Goal: Task Accomplishment & Management: Complete application form

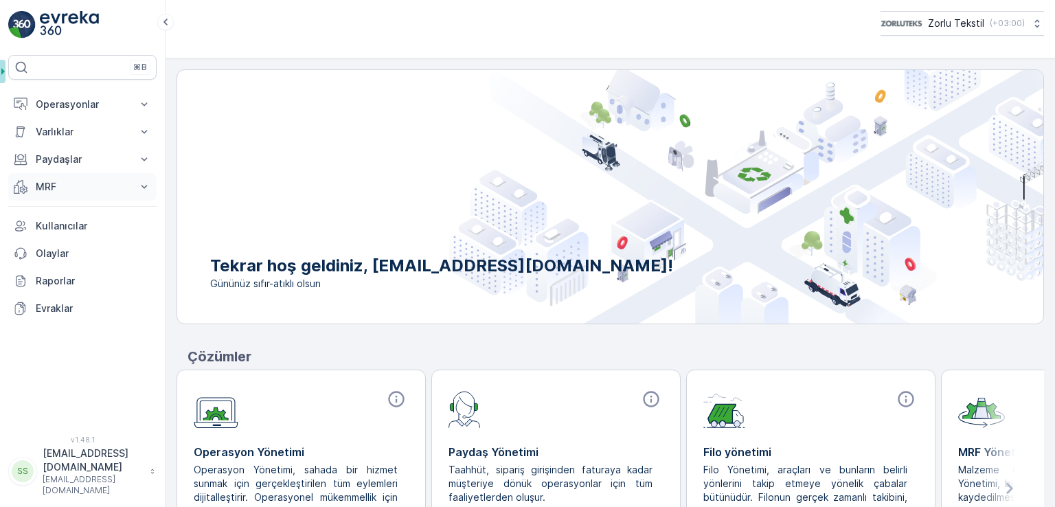
click at [52, 188] on p "MRF" at bounding box center [82, 187] width 93 height 14
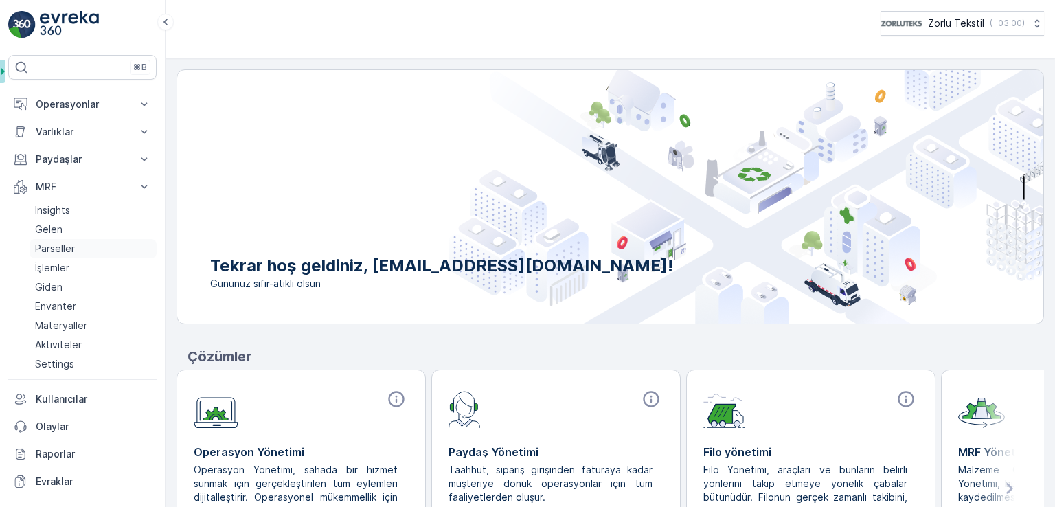
click at [64, 246] on p "Parseller" at bounding box center [55, 249] width 40 height 14
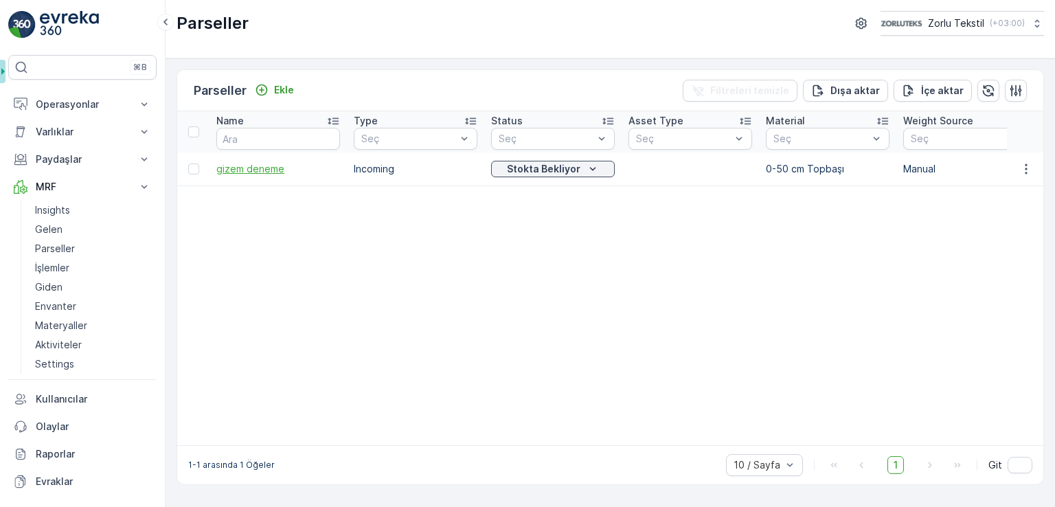
click at [256, 172] on span "gizem deneme" at bounding box center [278, 169] width 124 height 14
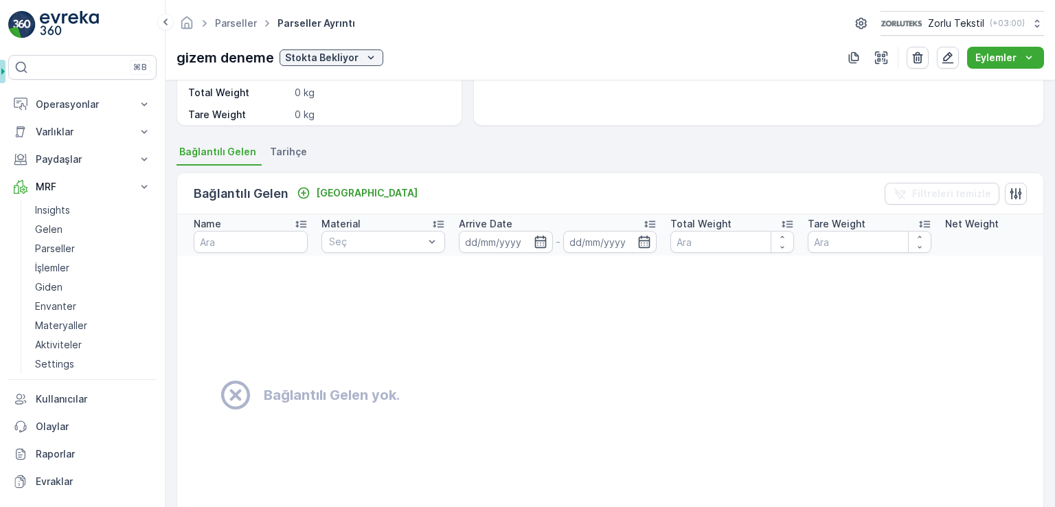
scroll to position [275, 0]
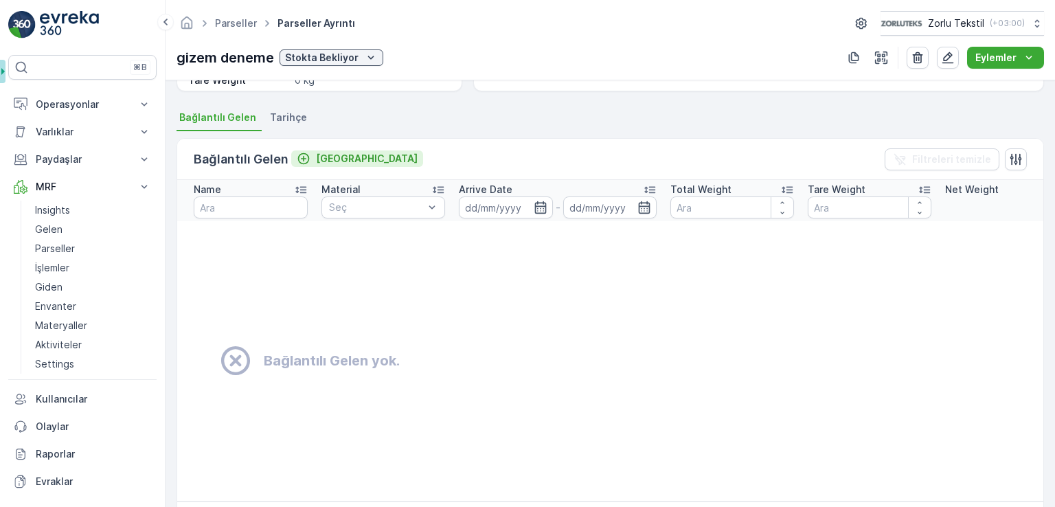
click at [324, 155] on p "[GEOGRAPHIC_DATA]" at bounding box center [367, 159] width 102 height 14
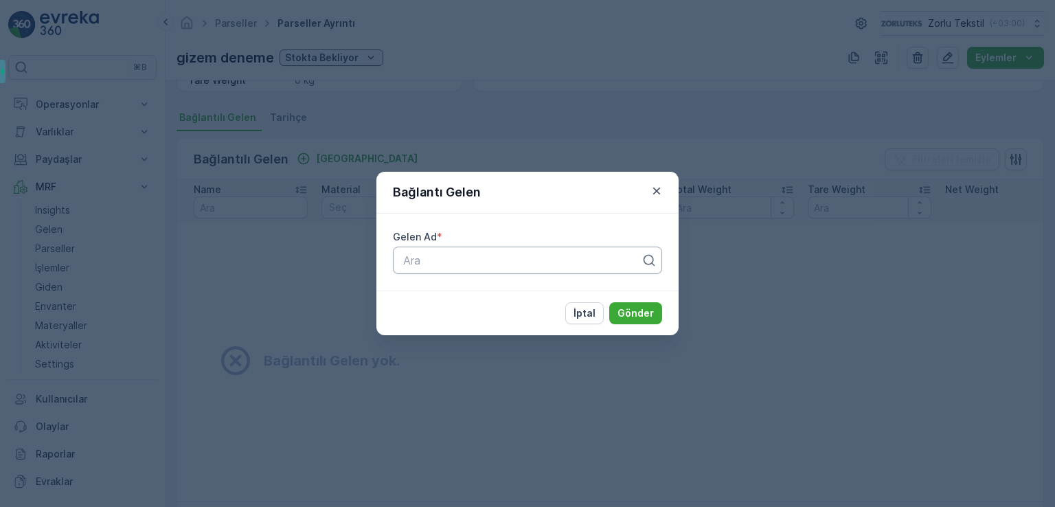
click at [469, 258] on div at bounding box center [522, 260] width 241 height 12
type input "b"
click at [864, 331] on div "Bağlantı Gelen Gelen Ad * All selected options have been cleared. Use Up and Do…" at bounding box center [527, 253] width 1055 height 507
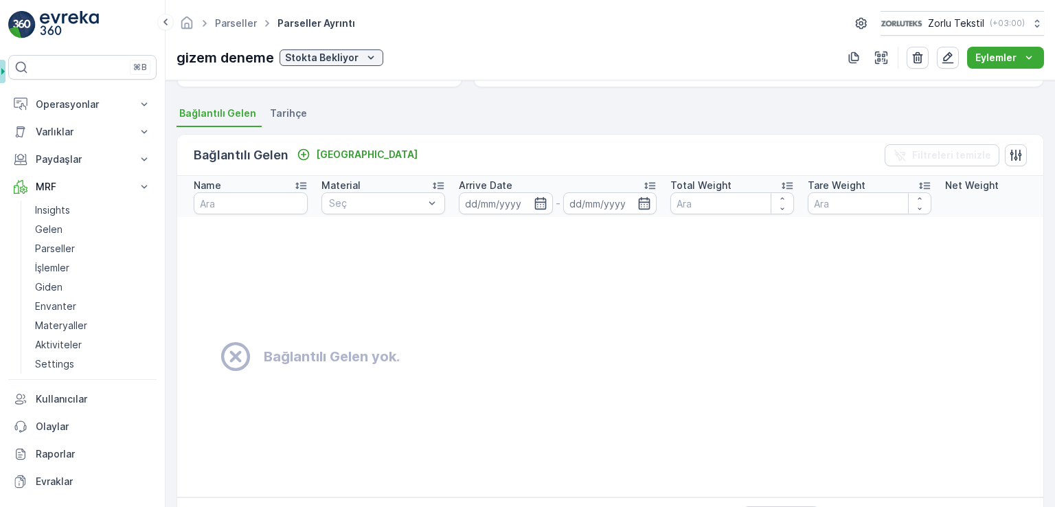
scroll to position [195, 0]
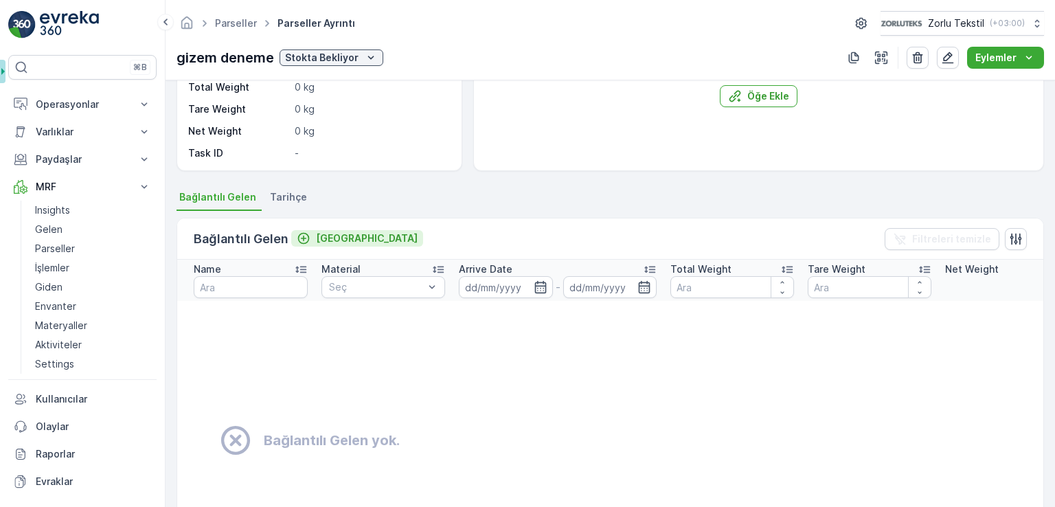
click at [331, 236] on p "[GEOGRAPHIC_DATA]" at bounding box center [367, 239] width 102 height 14
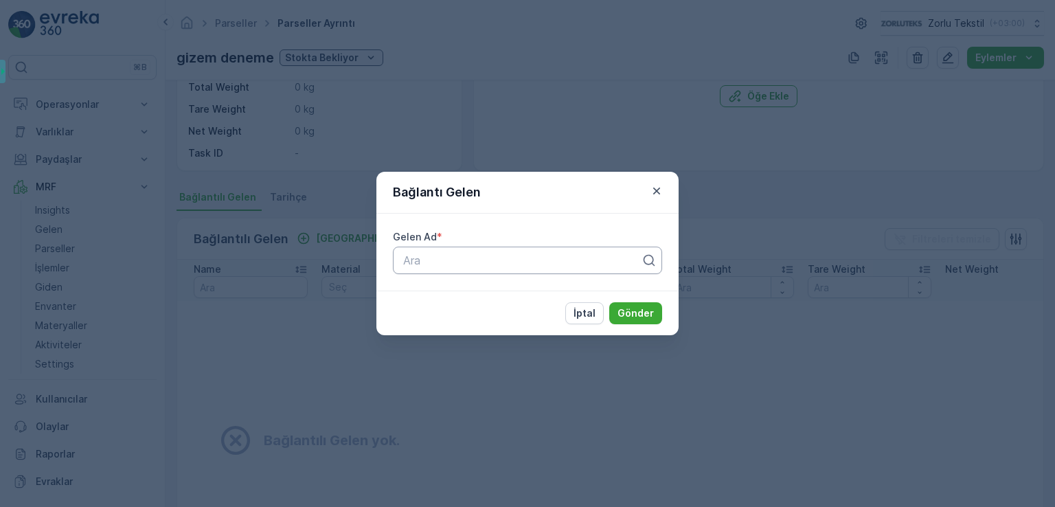
click at [491, 271] on div "Ara" at bounding box center [527, 260] width 269 height 27
click at [660, 191] on icon "button" at bounding box center [657, 191] width 14 height 14
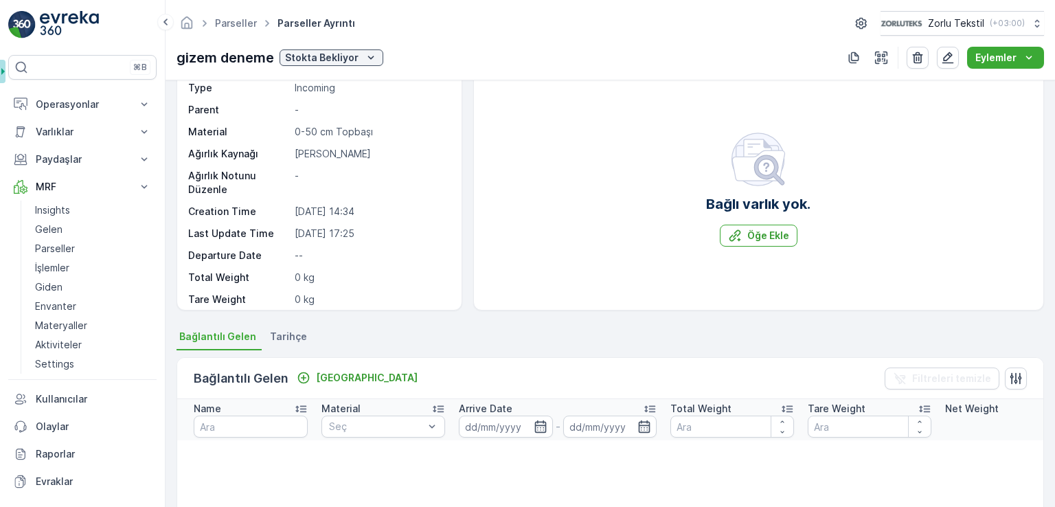
scroll to position [0, 0]
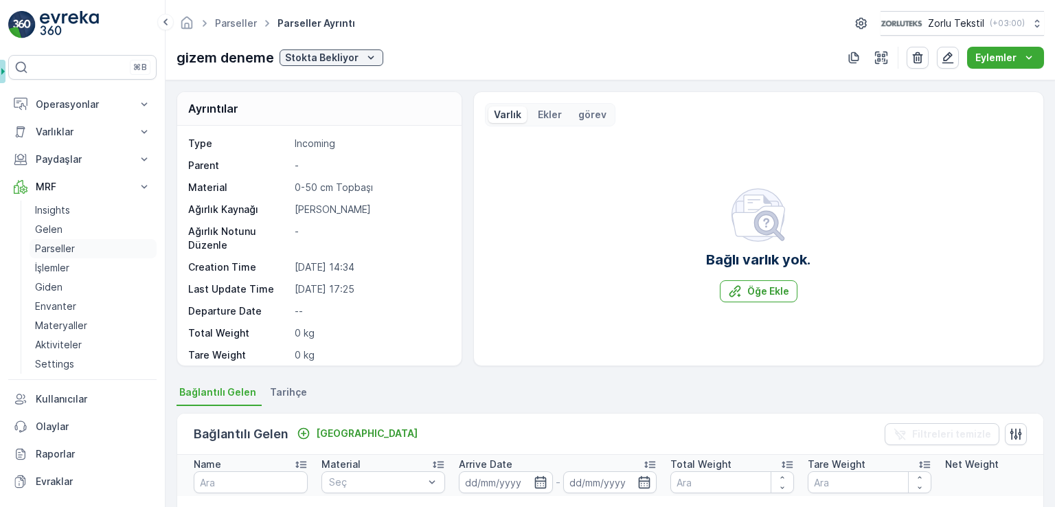
click at [52, 251] on p "Parseller" at bounding box center [55, 249] width 40 height 14
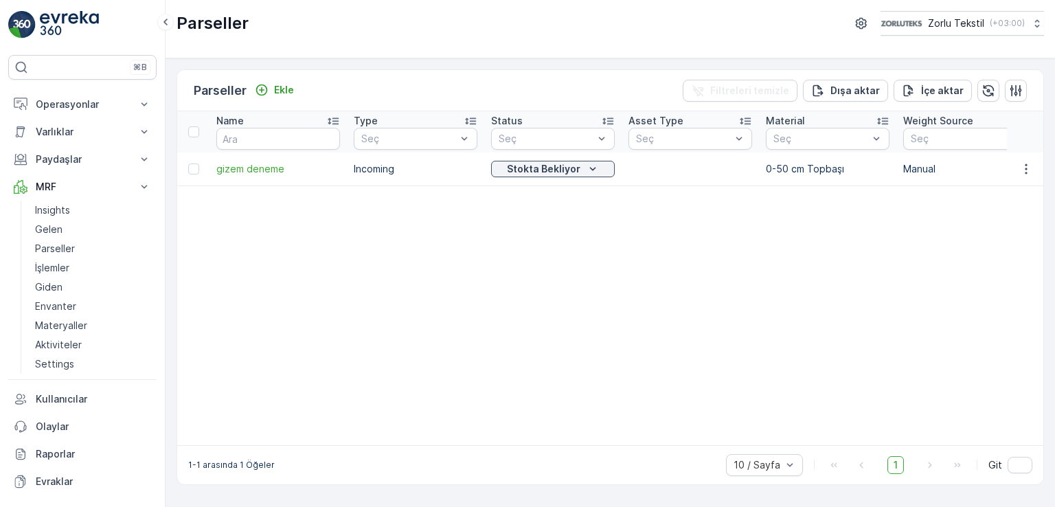
click at [80, 326] on p "Materyaller" at bounding box center [61, 326] width 52 height 14
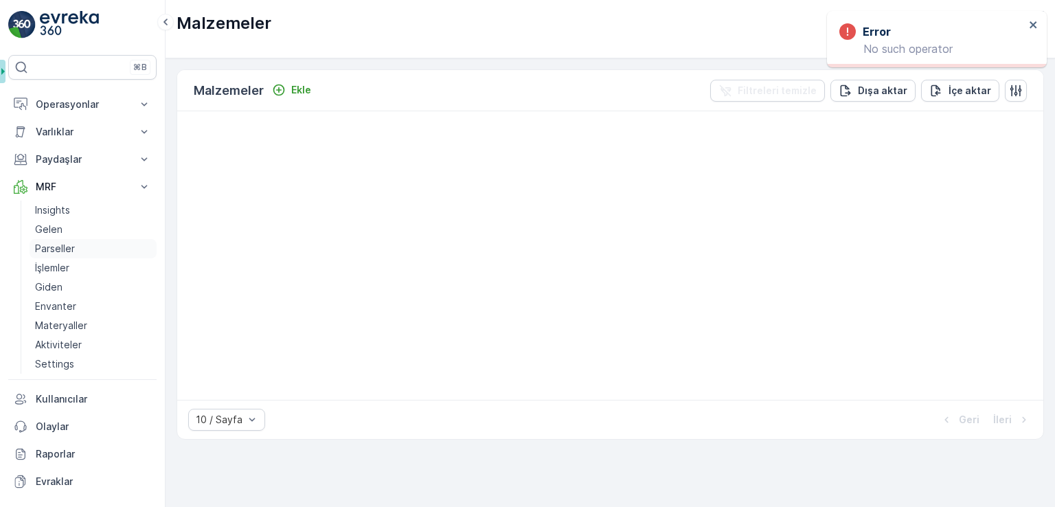
click at [64, 248] on p "Parseller" at bounding box center [55, 249] width 40 height 14
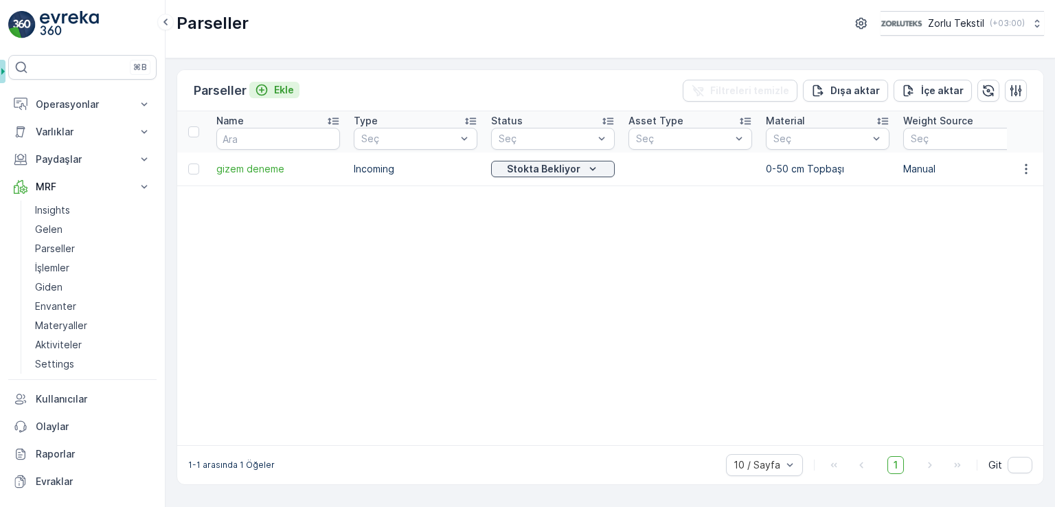
click at [281, 85] on p "Ekle" at bounding box center [284, 90] width 20 height 14
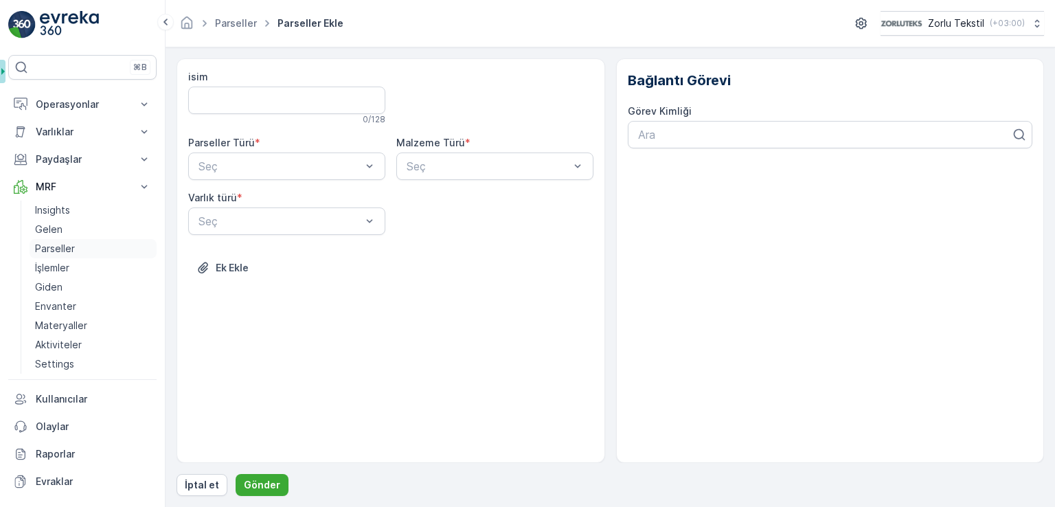
click at [55, 246] on p "Parseller" at bounding box center [55, 249] width 40 height 14
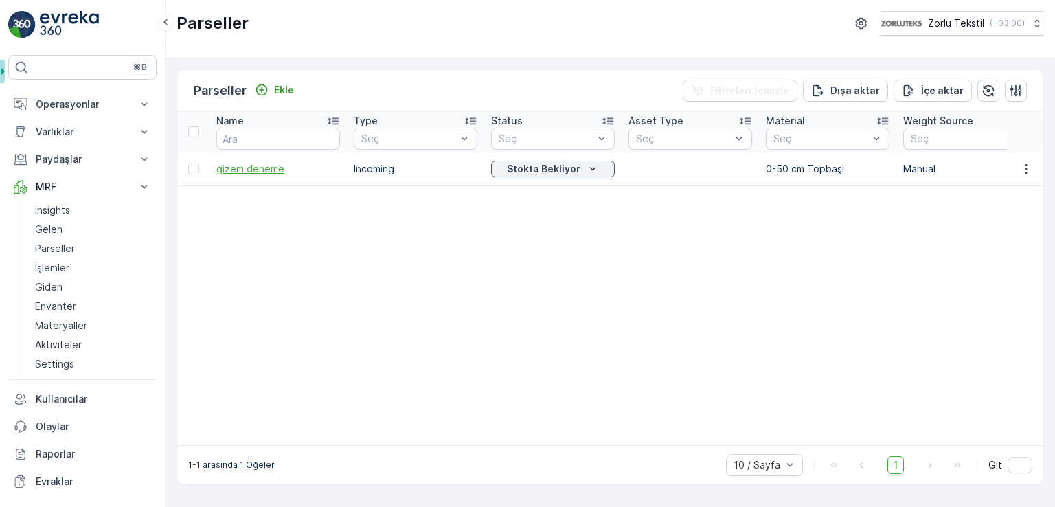
click at [257, 168] on span "gizem deneme" at bounding box center [278, 169] width 124 height 14
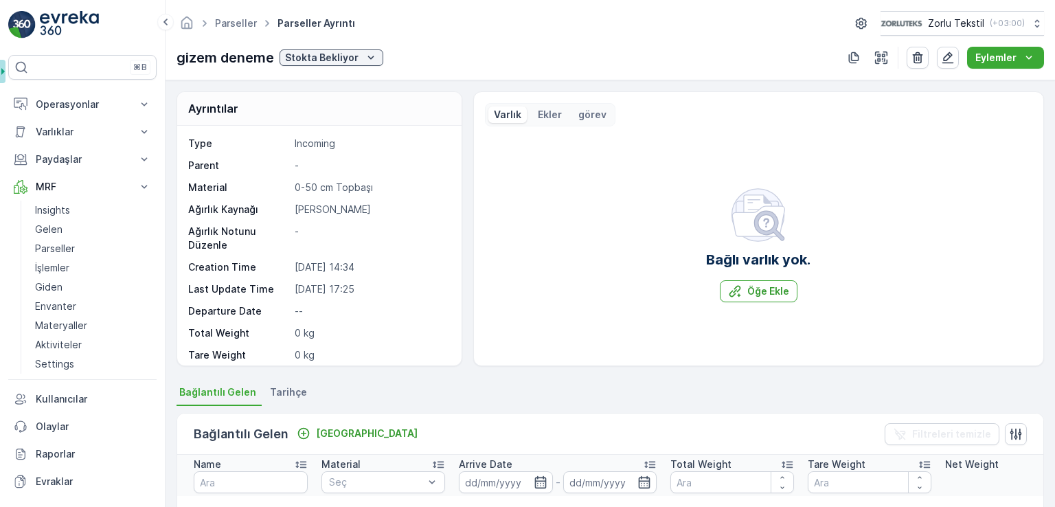
scroll to position [69, 0]
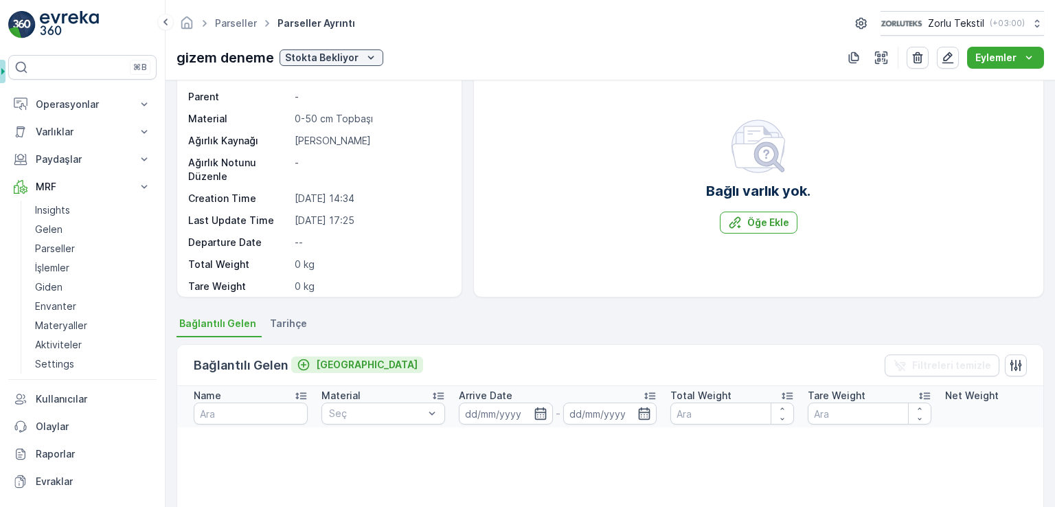
click at [320, 372] on button "[GEOGRAPHIC_DATA]" at bounding box center [357, 365] width 132 height 16
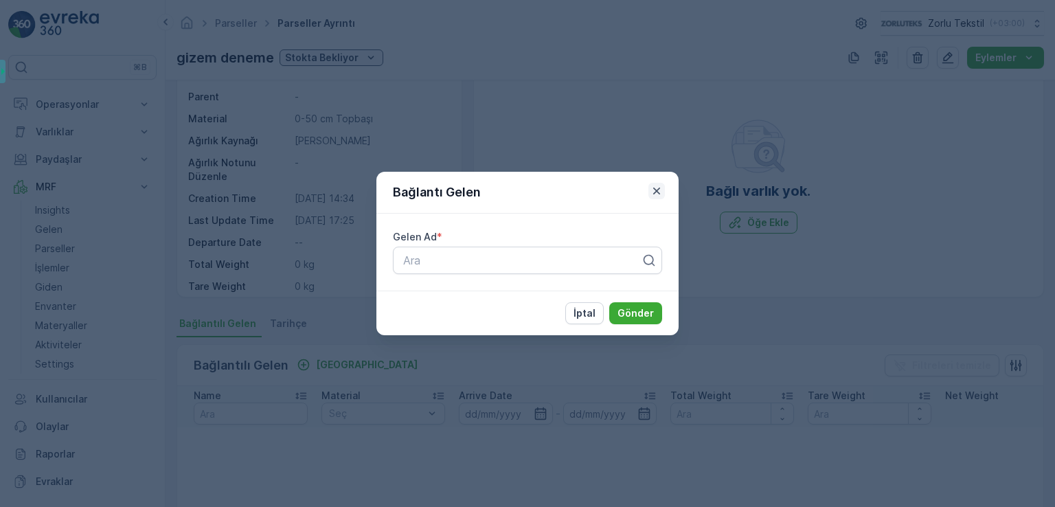
click at [656, 193] on icon "button" at bounding box center [657, 191] width 14 height 14
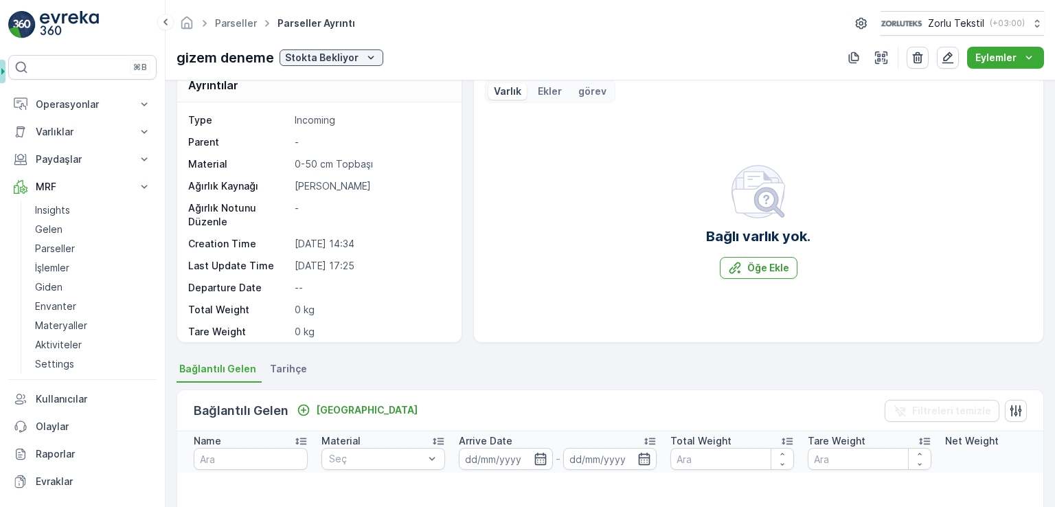
scroll to position [0, 0]
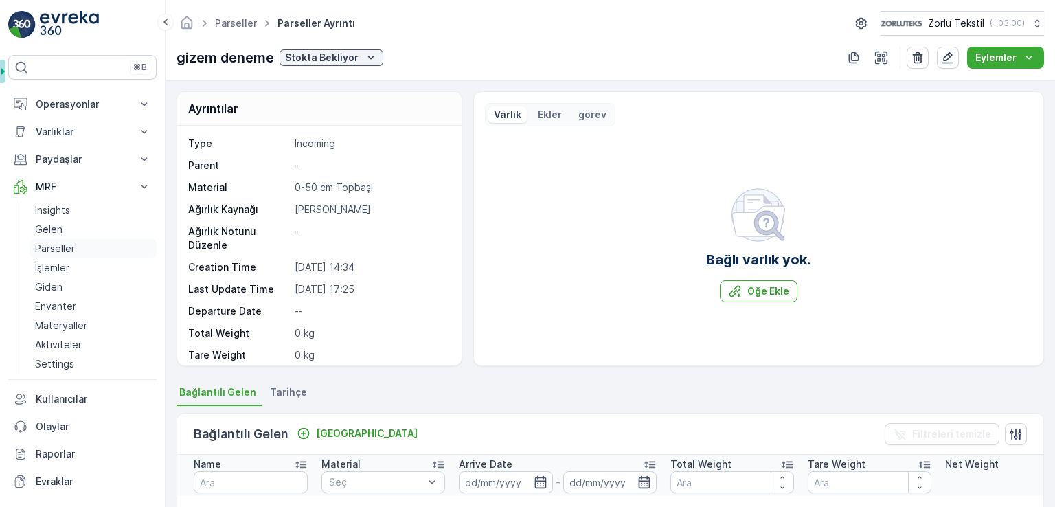
click at [65, 246] on p "Parseller" at bounding box center [55, 249] width 40 height 14
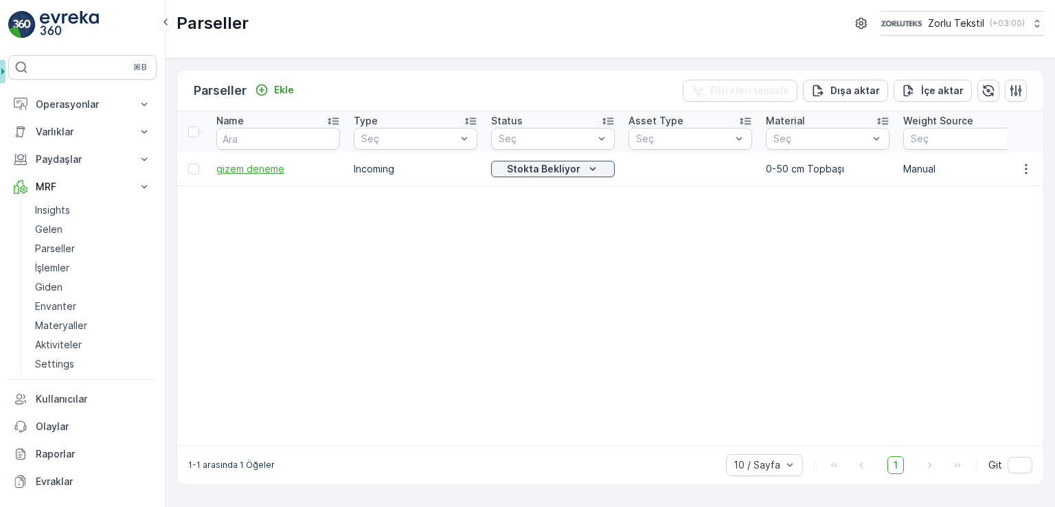
click at [300, 172] on span "gizem deneme" at bounding box center [278, 169] width 124 height 14
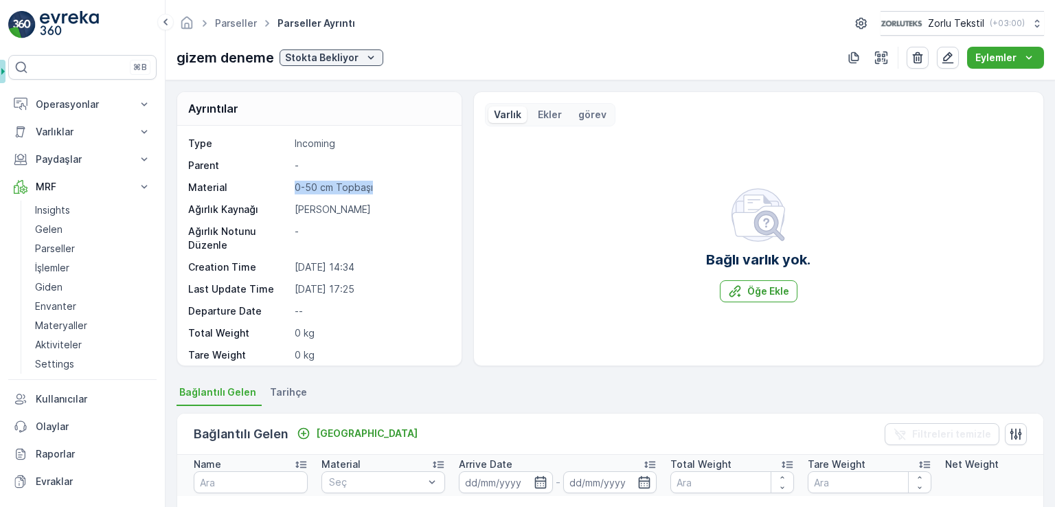
drag, startPoint x: 288, startPoint y: 181, endPoint x: 412, endPoint y: 189, distance: 123.9
click at [412, 189] on div "Material 0-50 cm Topbaşı" at bounding box center [317, 188] width 259 height 14
click at [383, 205] on p "[PERSON_NAME]" at bounding box center [371, 210] width 152 height 14
click at [74, 247] on p "Parseller" at bounding box center [55, 249] width 40 height 14
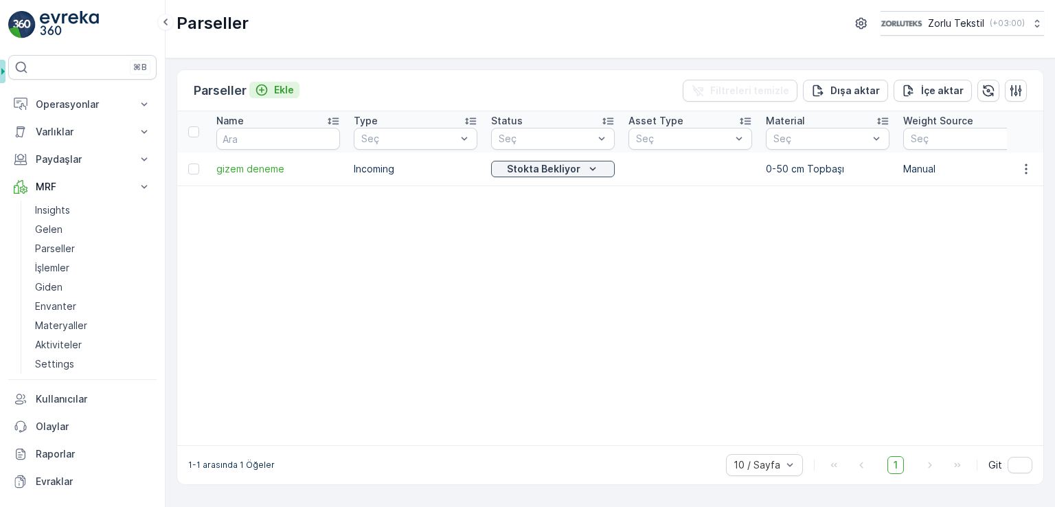
click at [280, 91] on p "Ekle" at bounding box center [284, 90] width 20 height 14
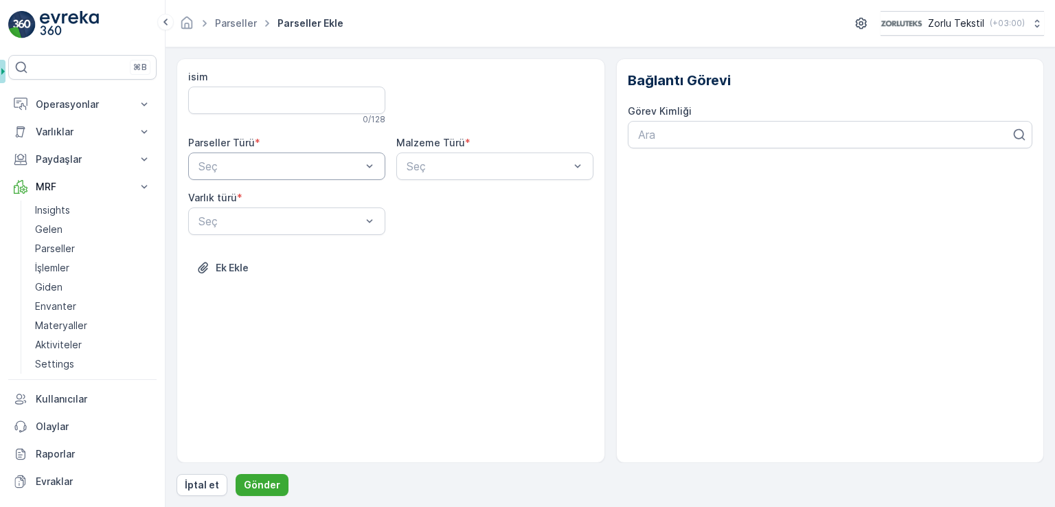
click at [344, 169] on div at bounding box center [280, 166] width 166 height 12
click at [333, 204] on div "Incoming" at bounding box center [287, 200] width 181 height 12
click at [440, 178] on div "Seç" at bounding box center [494, 166] width 197 height 27
click at [479, 169] on div at bounding box center [488, 166] width 166 height 12
drag, startPoint x: 371, startPoint y: 199, endPoint x: 365, endPoint y: 206, distance: 9.8
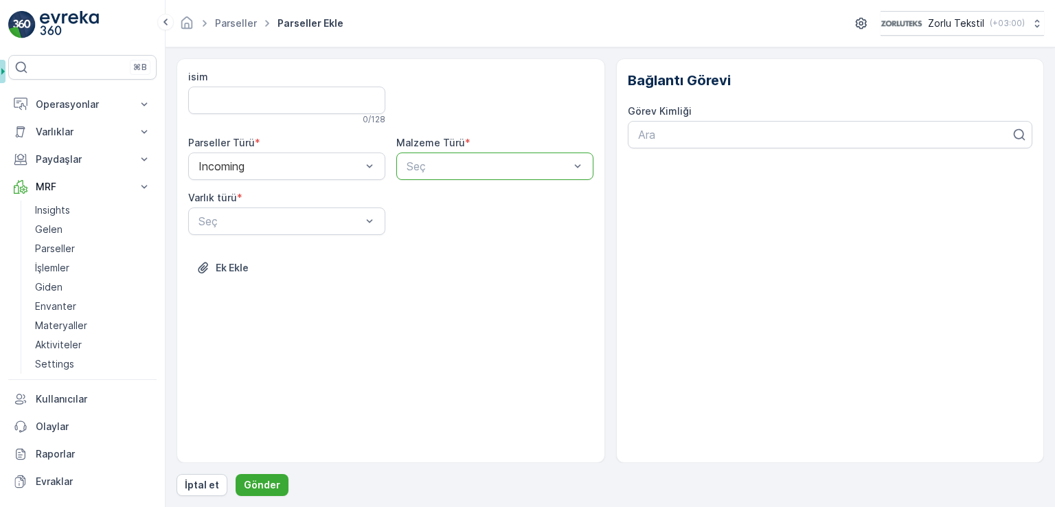
click at [371, 199] on div "Varlık türü *" at bounding box center [286, 198] width 197 height 14
click at [359, 215] on div at bounding box center [280, 221] width 166 height 12
click at [325, 258] on div "Balya" at bounding box center [287, 255] width 181 height 12
click at [478, 279] on div "Ek Ekle" at bounding box center [390, 276] width 405 height 38
click at [552, 161] on div at bounding box center [488, 166] width 166 height 12
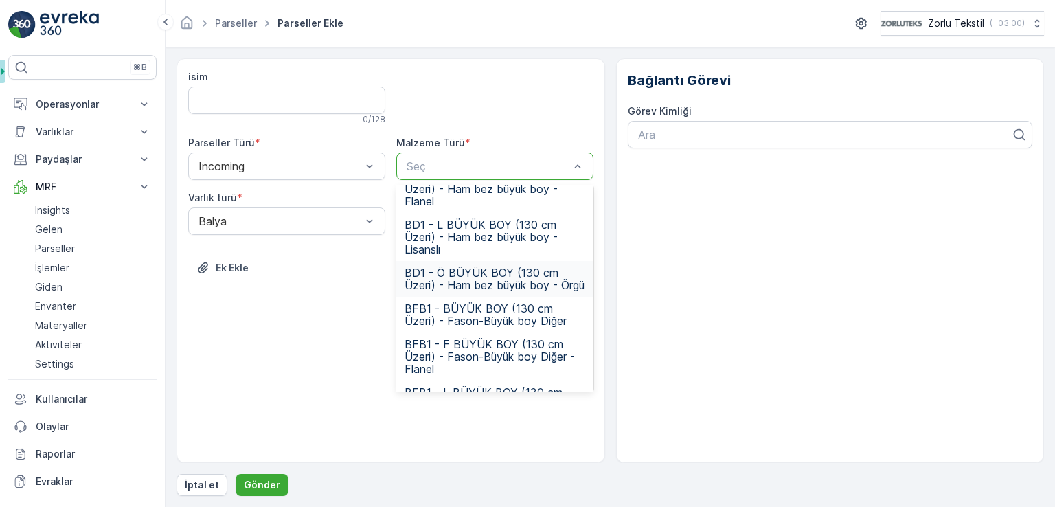
scroll to position [618, 0]
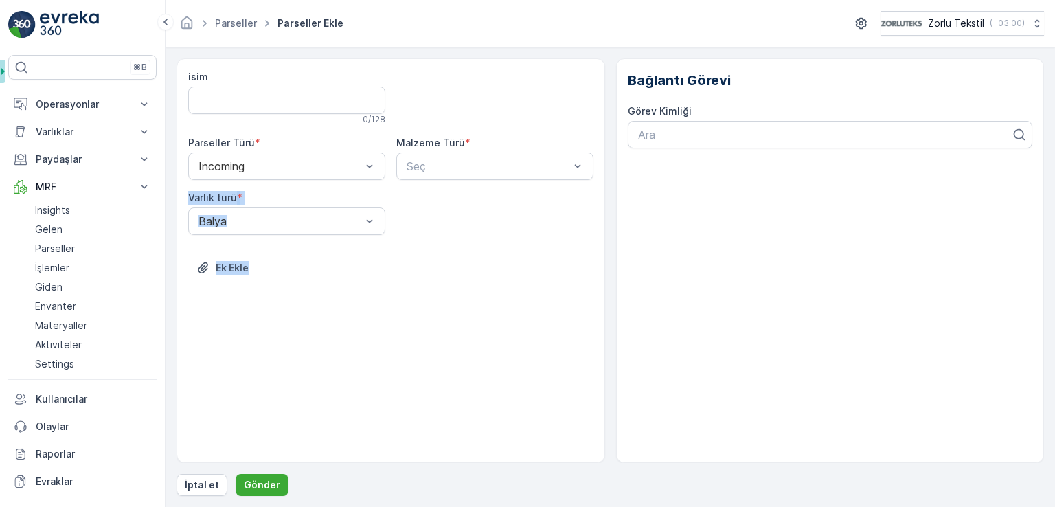
drag, startPoint x: 594, startPoint y: 203, endPoint x: 588, endPoint y: 234, distance: 31.4
click at [588, 234] on div "isim 0 / 128 Parseller Türü * Incoming Malzeme Türü * Seç Varlık türü * Balya E…" at bounding box center [391, 260] width 429 height 405
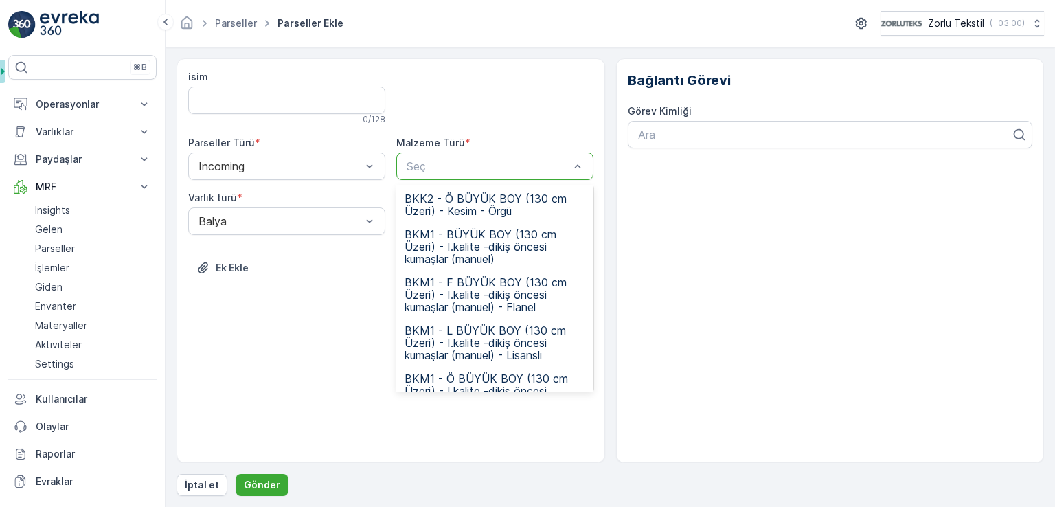
scroll to position [0, 0]
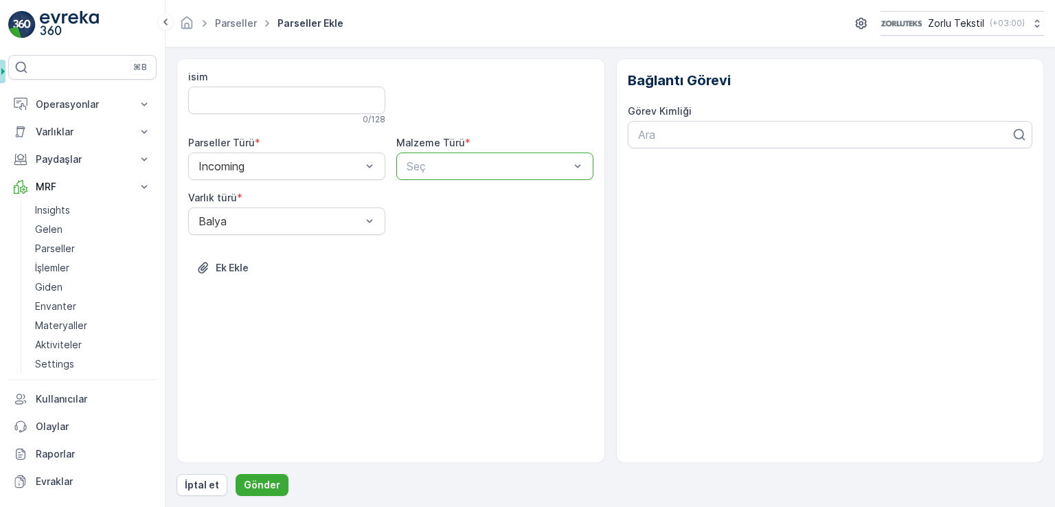
click at [530, 160] on div at bounding box center [488, 166] width 166 height 12
click at [524, 169] on div at bounding box center [488, 166] width 166 height 12
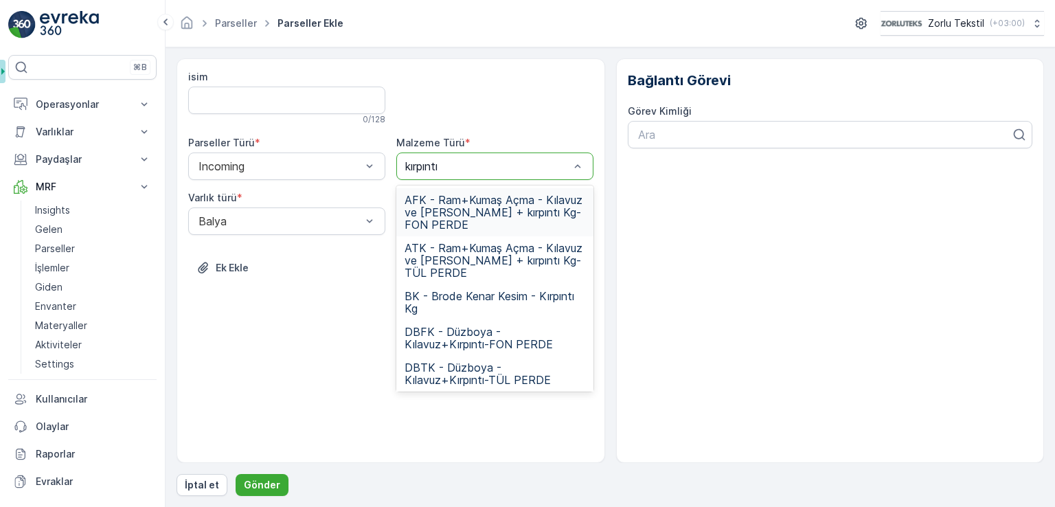
type input "kırpınt"
click at [559, 161] on div "kırpınt" at bounding box center [488, 166] width 166 height 12
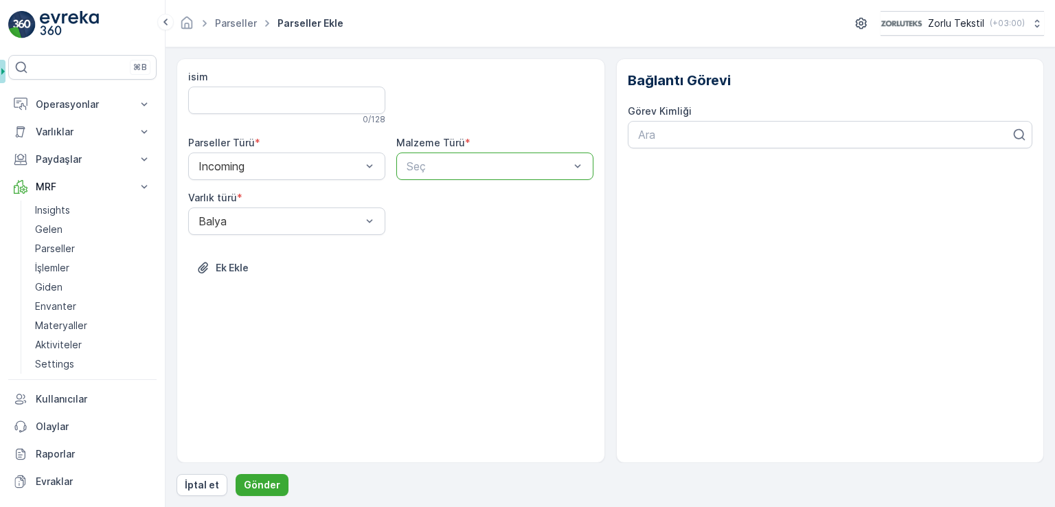
click at [566, 165] on div at bounding box center [488, 166] width 166 height 12
click at [544, 247] on div "isim 0 / 128 Parseller Türü * Incoming Malzeme Türü * option , selected. Select…" at bounding box center [390, 182] width 405 height 225
